Goal: Task Accomplishment & Management: Use online tool/utility

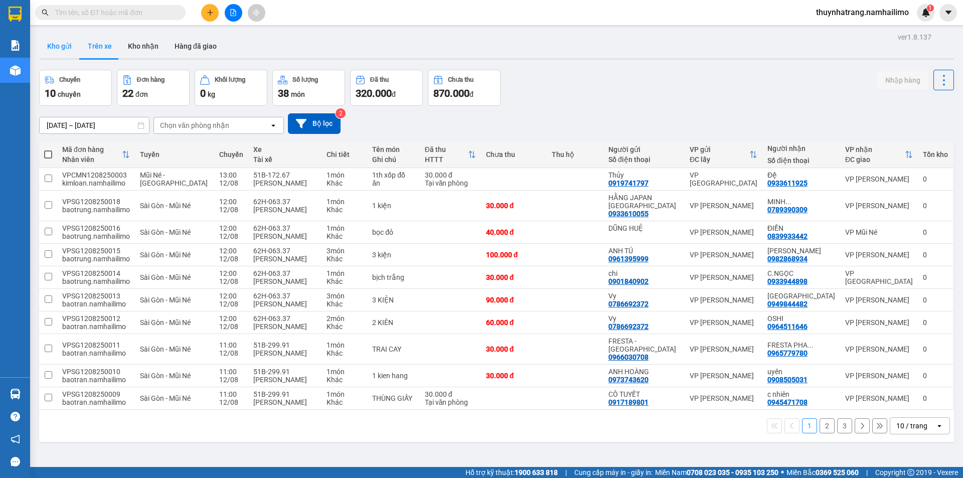
click at [74, 48] on button "Kho gửi" at bounding box center [59, 46] width 41 height 24
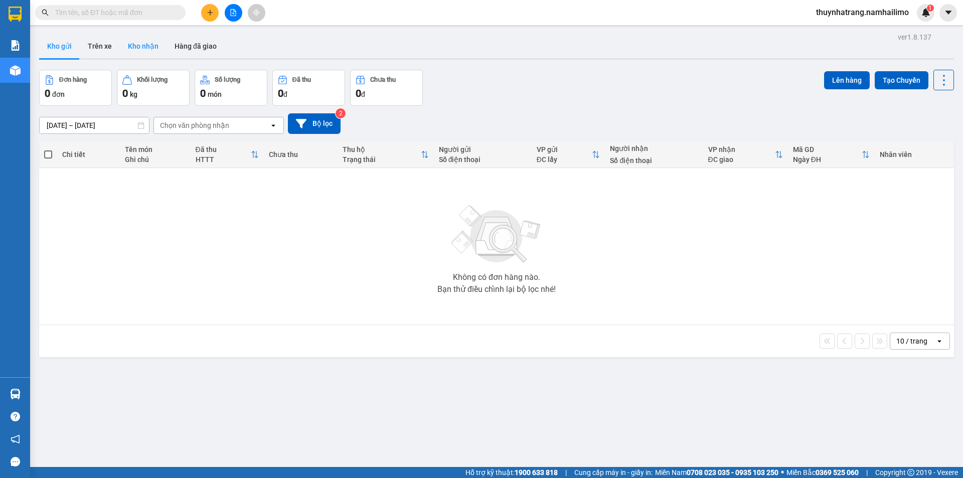
click at [147, 48] on button "Kho nhận" at bounding box center [143, 46] width 47 height 24
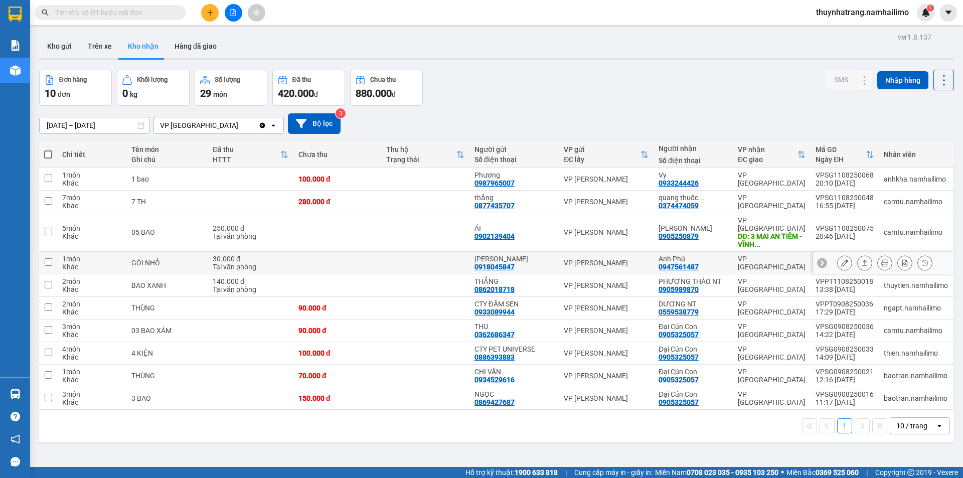
click at [841, 259] on icon at bounding box center [844, 262] width 7 height 7
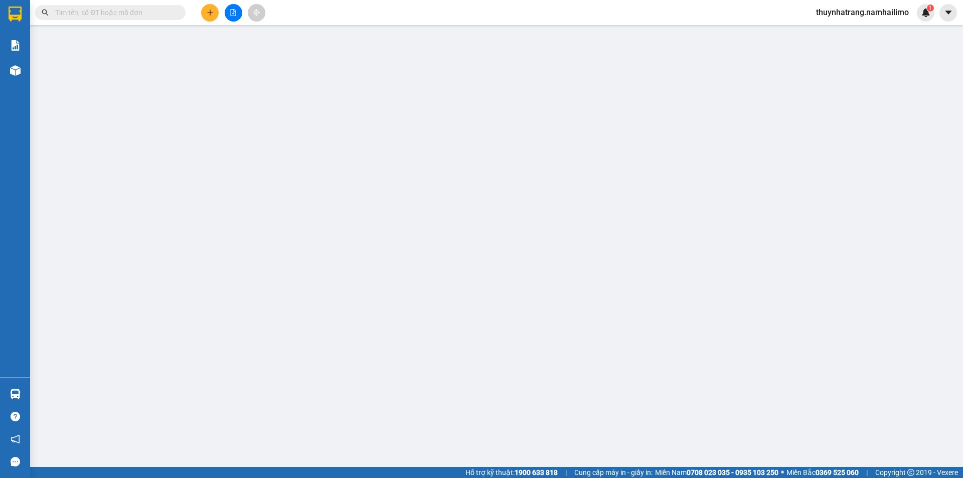
type input "0918045847"
type input "[PERSON_NAME]"
type input "0947561487"
type input "Anh Phú"
type input "30.000"
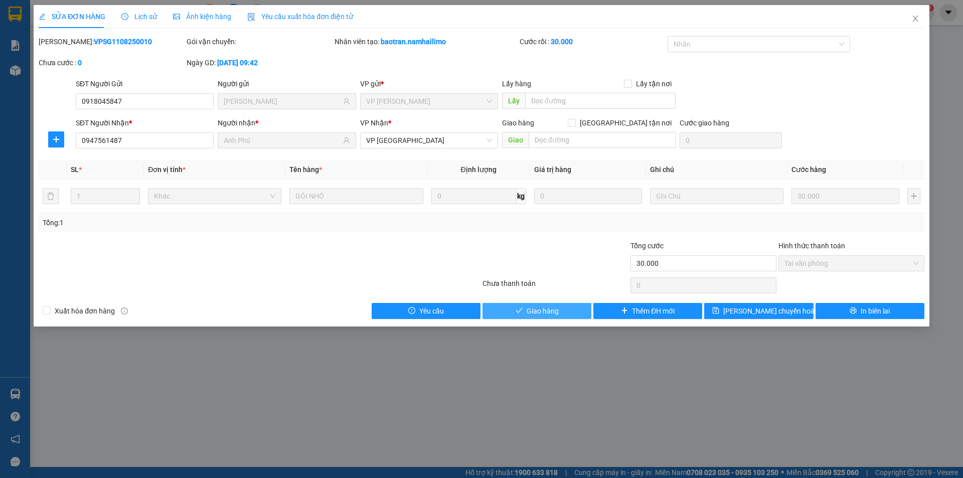
click at [551, 311] on span "Giao hàng" at bounding box center [542, 310] width 32 height 11
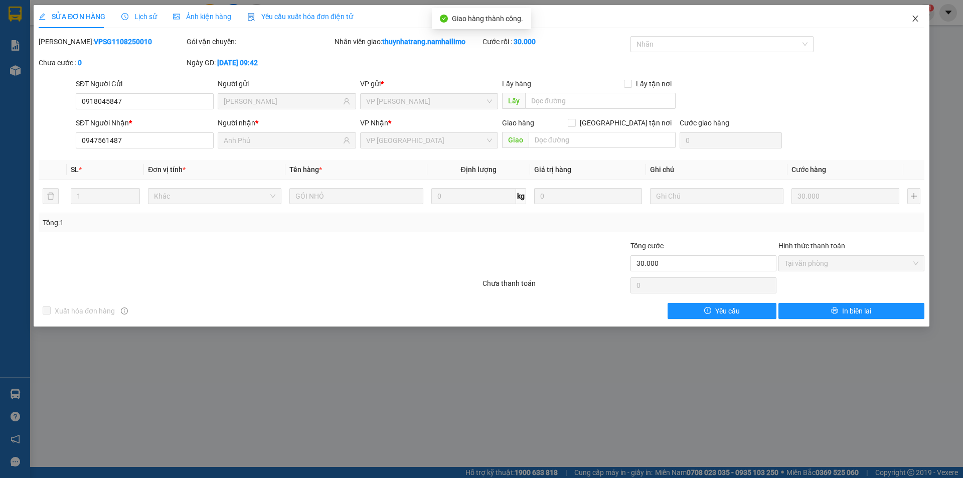
click at [914, 18] on icon "close" at bounding box center [915, 19] width 6 height 6
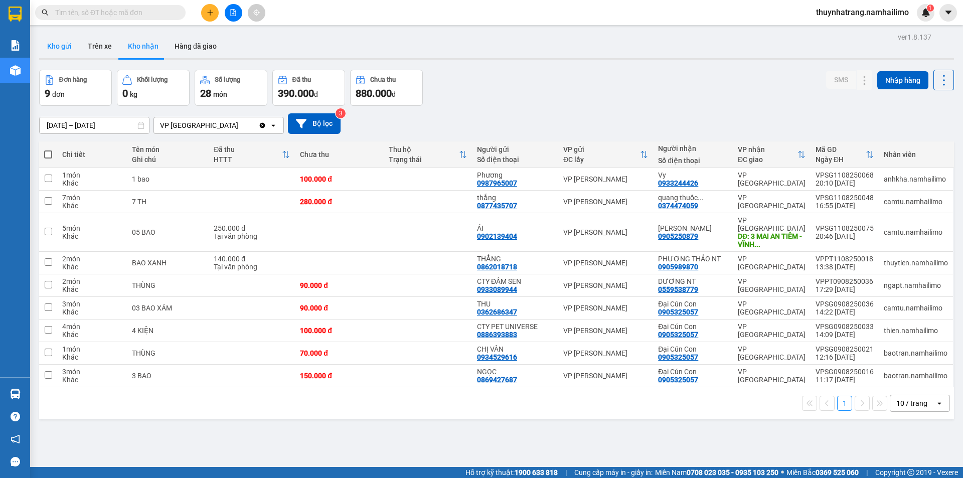
click at [66, 46] on button "Kho gửi" at bounding box center [59, 46] width 41 height 24
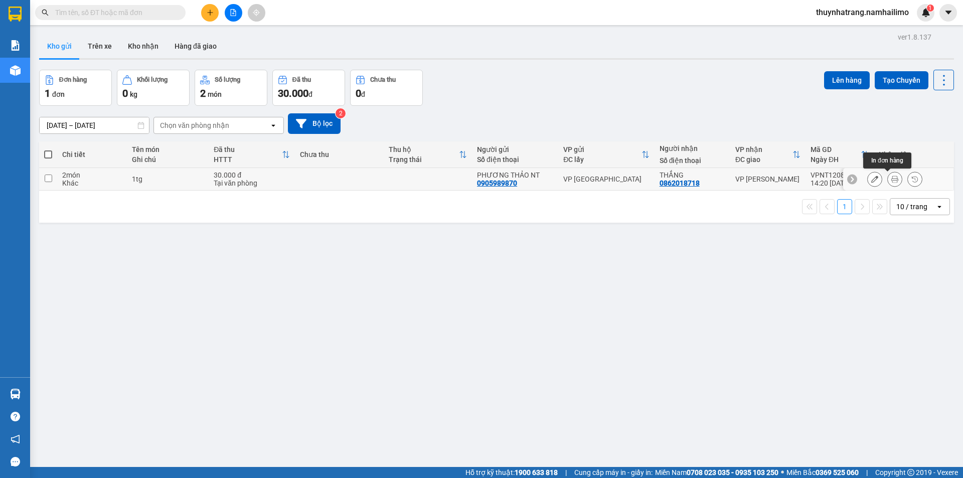
click at [888, 179] on button at bounding box center [895, 179] width 14 height 18
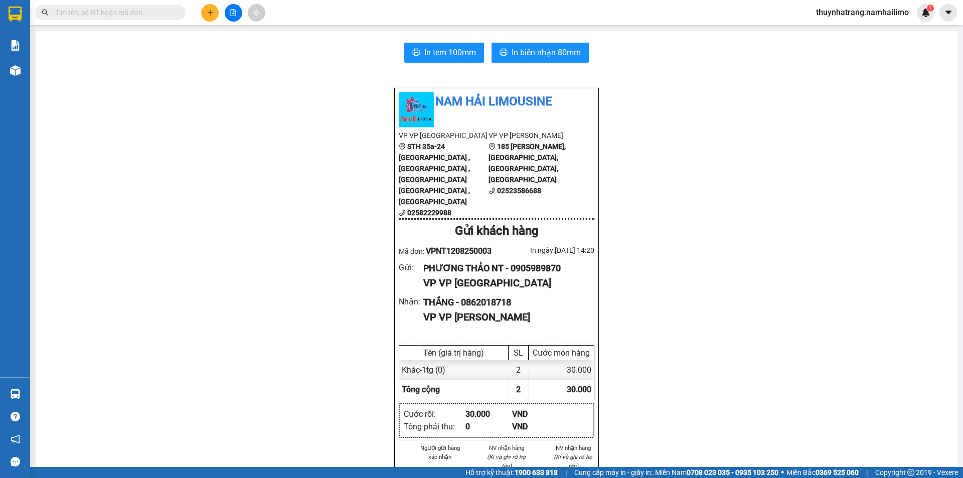
click at [461, 63] on div "In tem 100mm In biên nhận 80mm Nam Hải [GEOGRAPHIC_DATA] VP VP [GEOGRAPHIC_DATA…" at bounding box center [497, 477] width 922 height 892
click at [460, 54] on span "In tem 100mm" at bounding box center [450, 52] width 52 height 13
drag, startPoint x: 30, startPoint y: 15, endPoint x: 21, endPoint y: 16, distance: 9.6
click at [22, 16] on section "Kết quả tìm kiếm ( 0 ) Bộ lọc No Data thuynhatrang.namhailimo 1 Báo cáo Báo cáo…" at bounding box center [481, 239] width 963 height 478
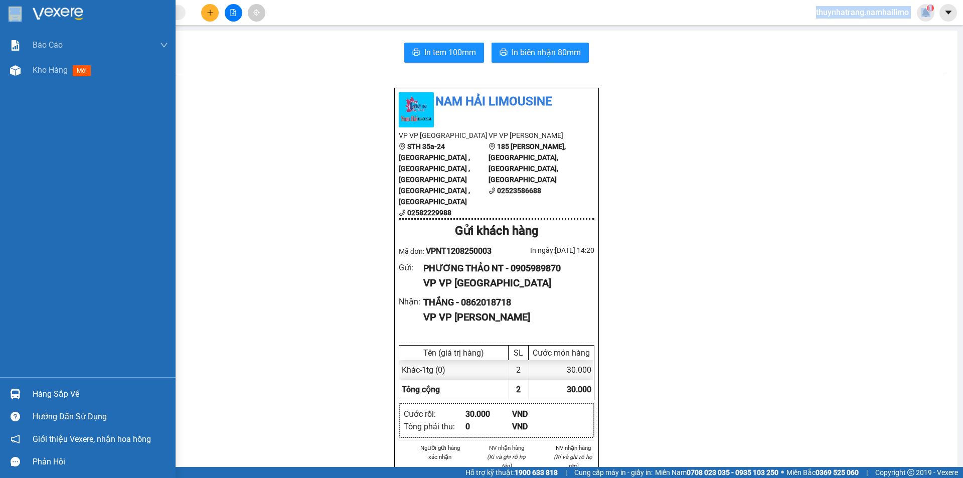
click at [21, 16] on img at bounding box center [15, 14] width 13 height 15
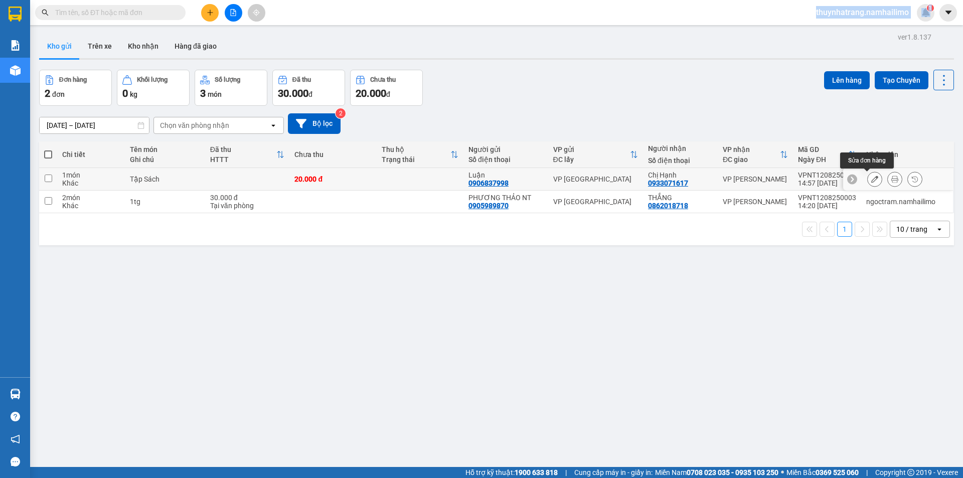
click at [867, 179] on button at bounding box center [874, 179] width 14 height 18
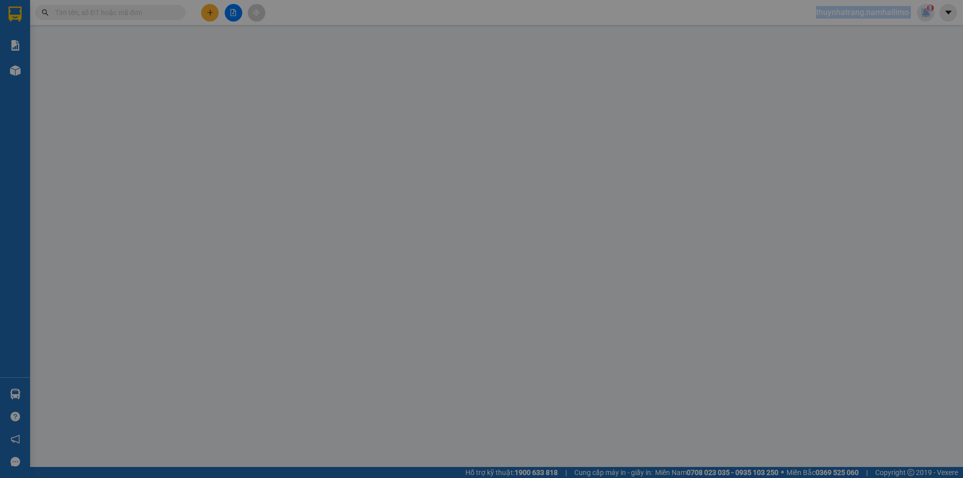
type input "0906837998"
type input "0933071617"
type input "20.000"
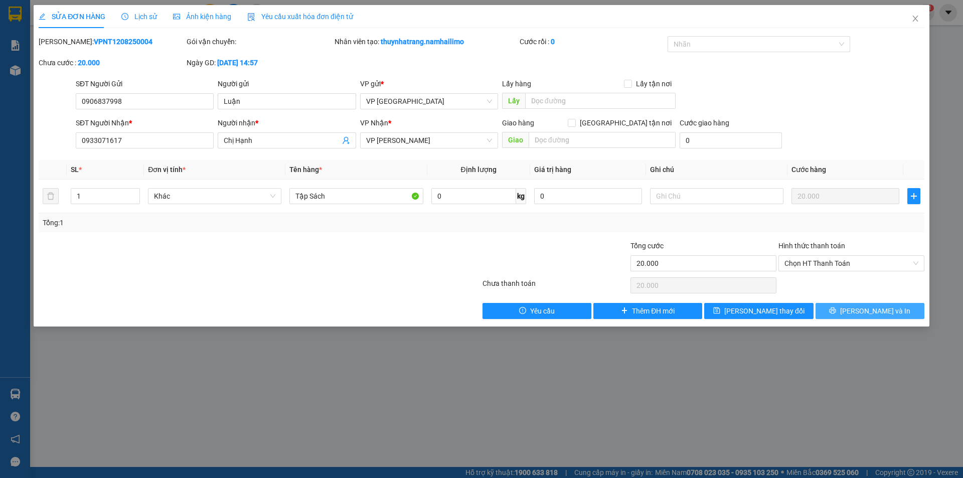
click at [836, 308] on icon "printer" at bounding box center [832, 310] width 7 height 7
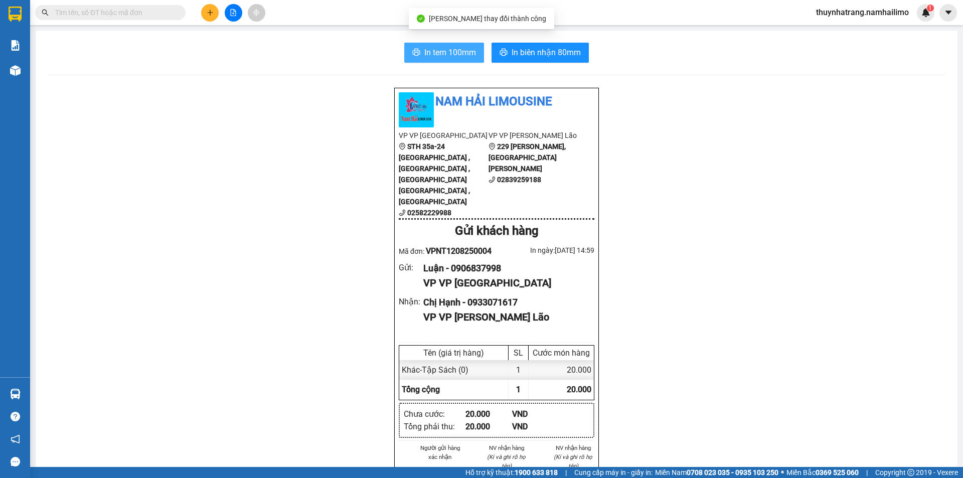
click at [456, 59] on button "In tem 100mm" at bounding box center [444, 53] width 80 height 20
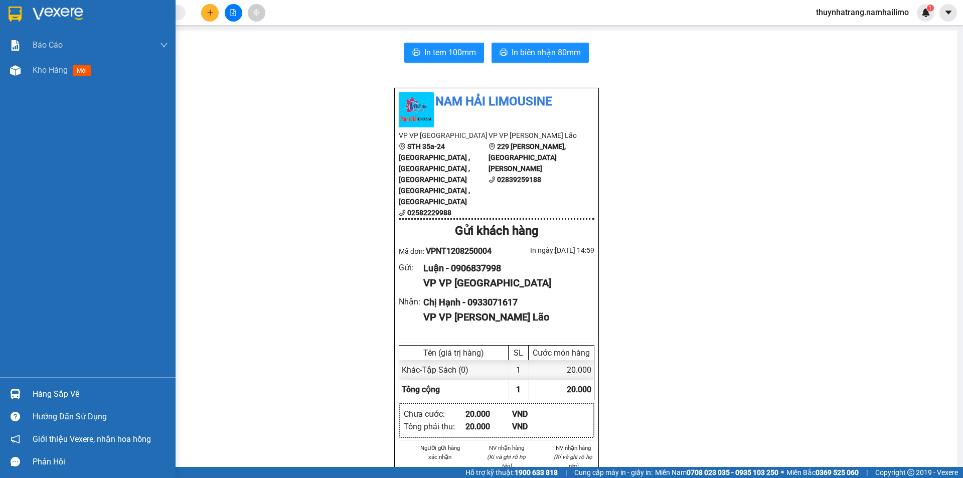
click at [19, 24] on div at bounding box center [87, 16] width 175 height 33
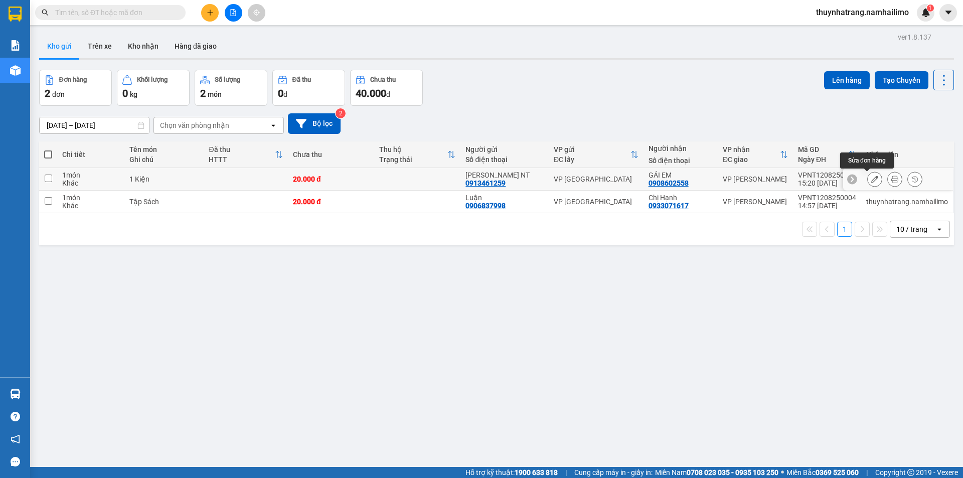
click at [891, 178] on icon at bounding box center [894, 178] width 7 height 7
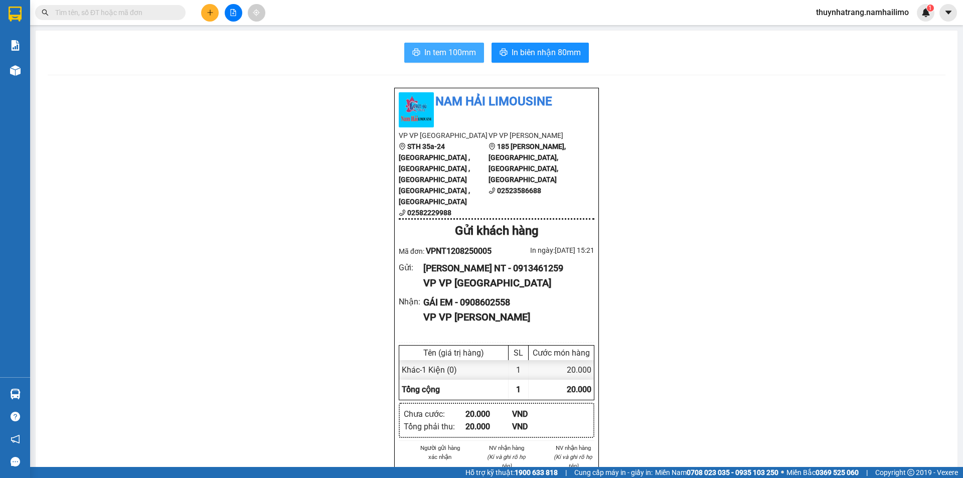
click at [447, 56] on span "In tem 100mm" at bounding box center [450, 52] width 52 height 13
